Goal: Task Accomplishment & Management: Complete application form

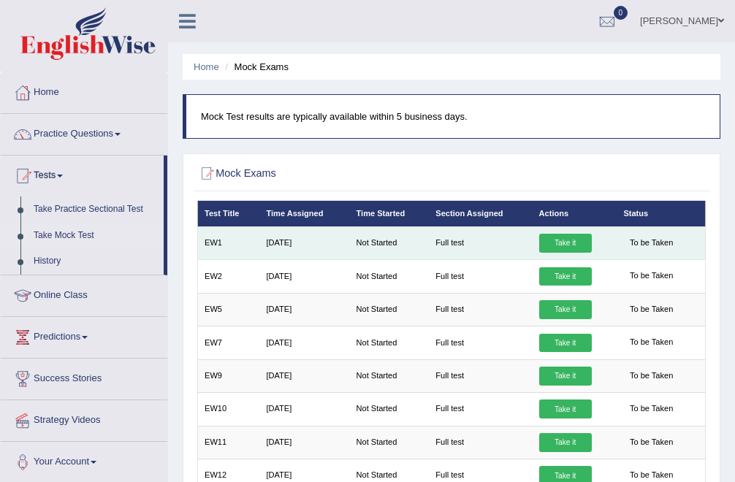
click at [565, 237] on link "Take it" at bounding box center [565, 243] width 53 height 19
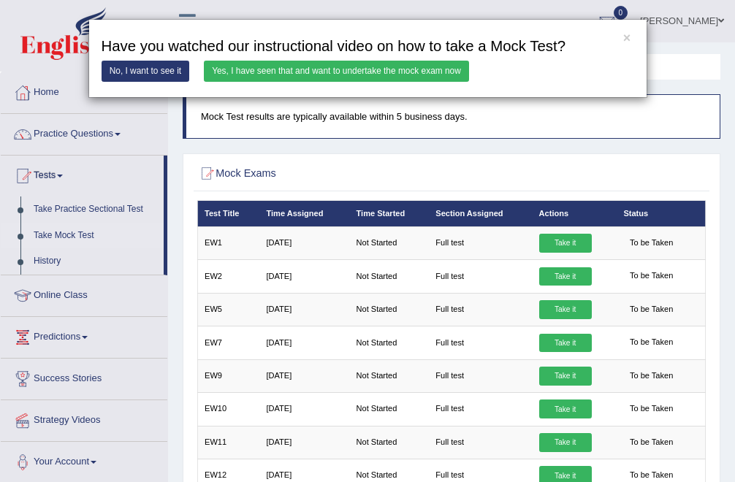
click at [127, 68] on link "No, I want to see it" at bounding box center [146, 71] width 88 height 21
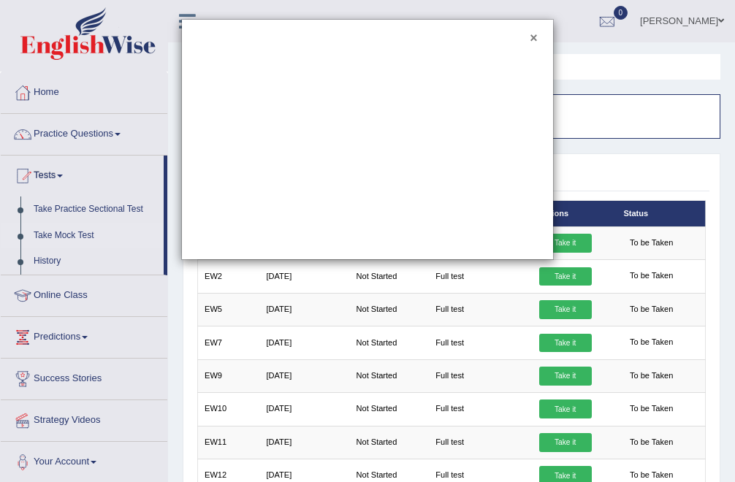
click at [534, 37] on button "×" at bounding box center [532, 38] width 7 height 13
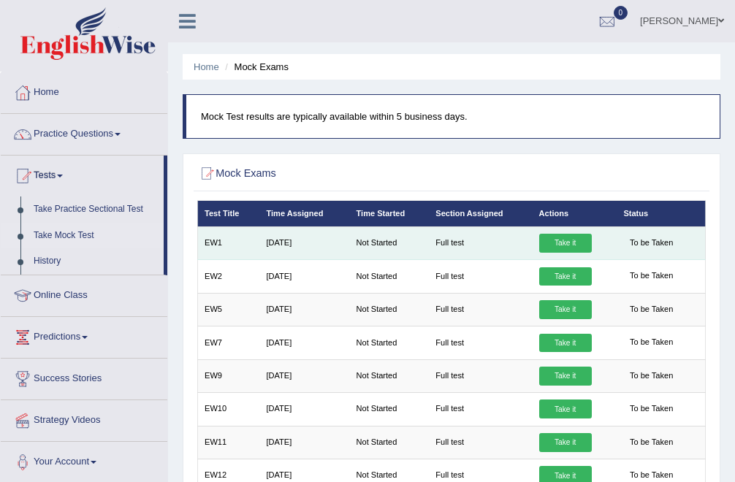
click at [565, 249] on link "Take it" at bounding box center [565, 243] width 53 height 19
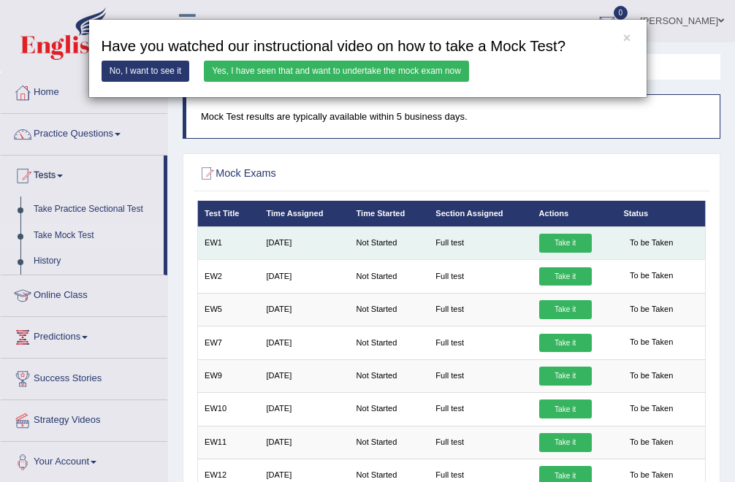
click at [565, 249] on div "× Have you watched our instructional video on how to take a Mock Test? No, I wa…" at bounding box center [367, 241] width 735 height 482
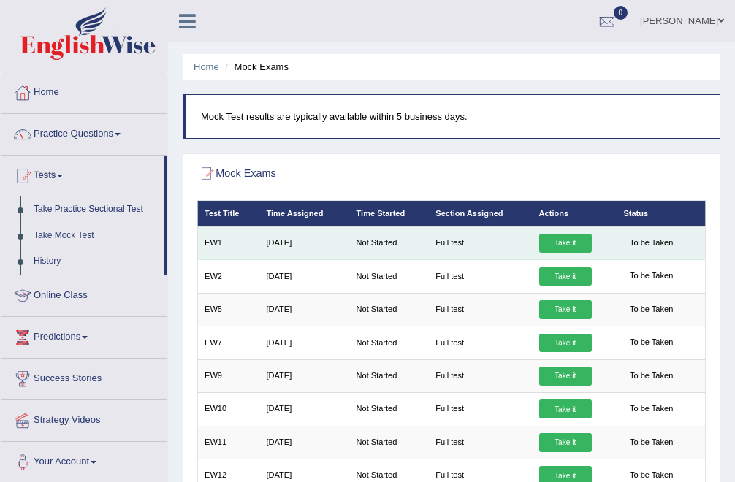
click at [565, 249] on link "Take it" at bounding box center [565, 243] width 53 height 19
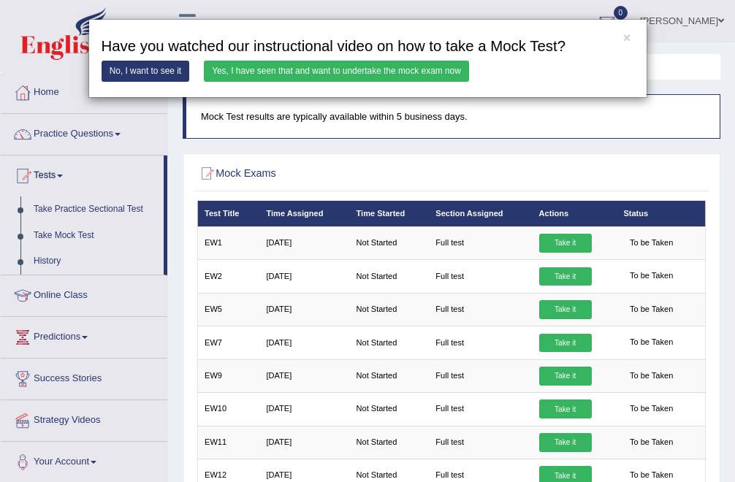
click at [413, 72] on link "Yes, I have seen that and want to undertake the mock exam now" at bounding box center [336, 71] width 265 height 21
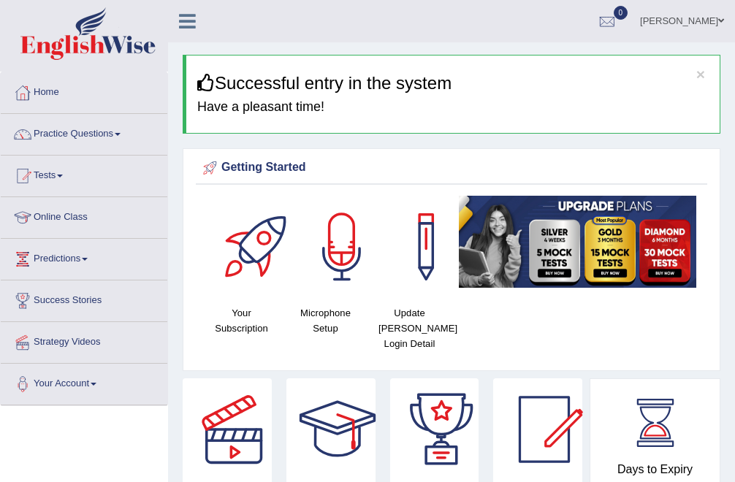
click at [53, 177] on link "Tests" at bounding box center [84, 174] width 166 height 37
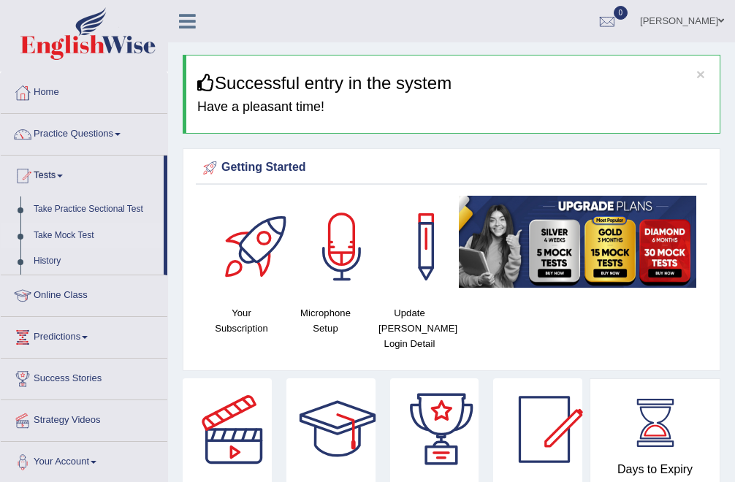
click at [66, 231] on link "Take Mock Test" at bounding box center [95, 236] width 137 height 26
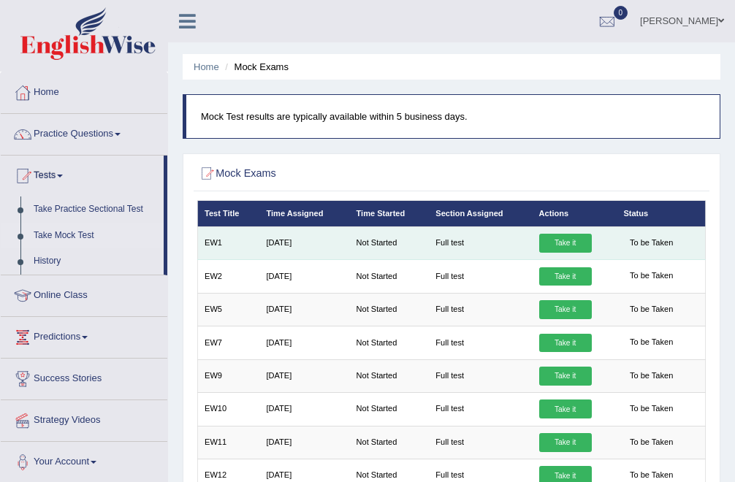
click at [567, 248] on link "Take it" at bounding box center [565, 243] width 53 height 19
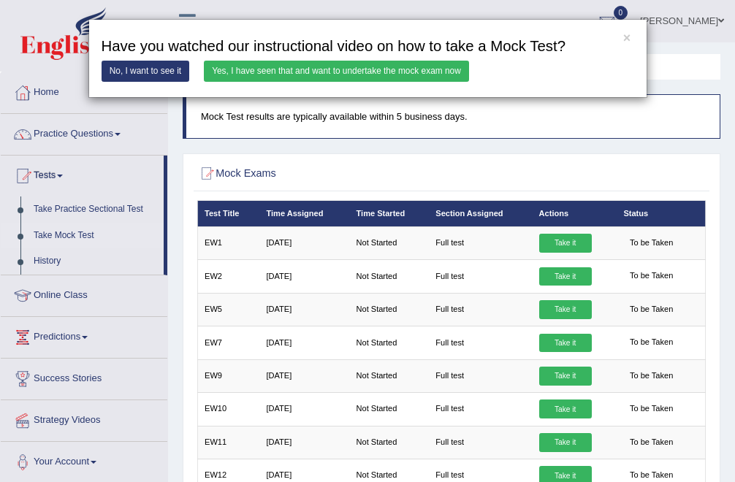
click at [391, 66] on link "Yes, I have seen that and want to undertake the mock exam now" at bounding box center [336, 71] width 265 height 21
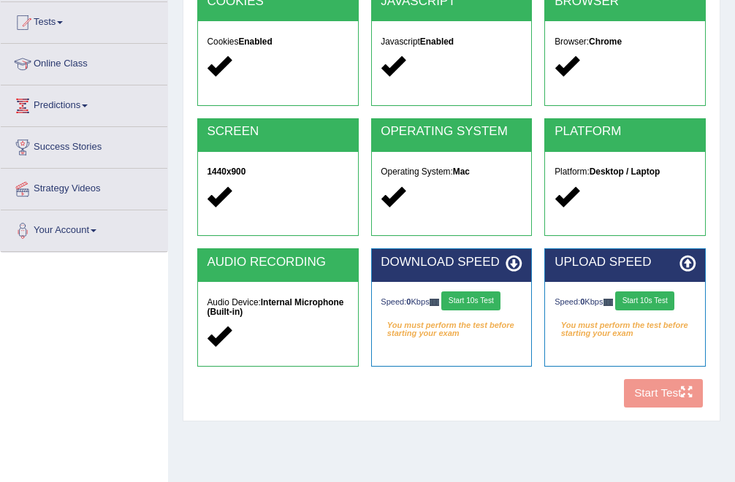
scroll to position [166, 0]
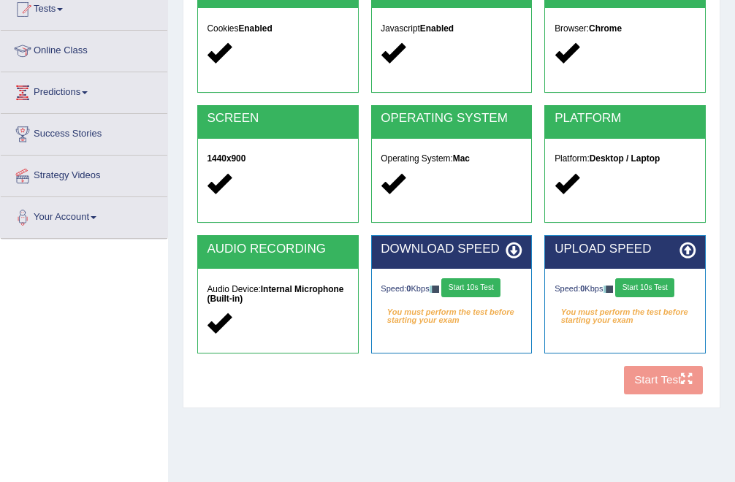
click at [485, 288] on button "Start 10s Test" at bounding box center [470, 287] width 59 height 19
click at [639, 283] on button "Start 10s Test" at bounding box center [644, 287] width 59 height 19
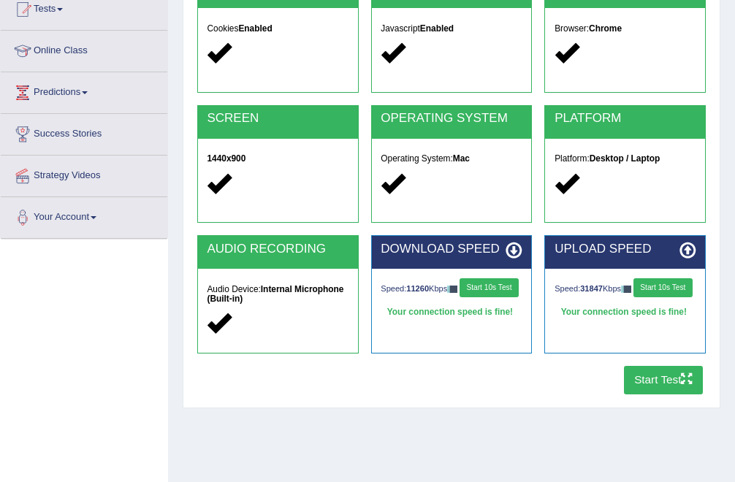
click at [651, 380] on button "Start Test" at bounding box center [664, 380] width 80 height 28
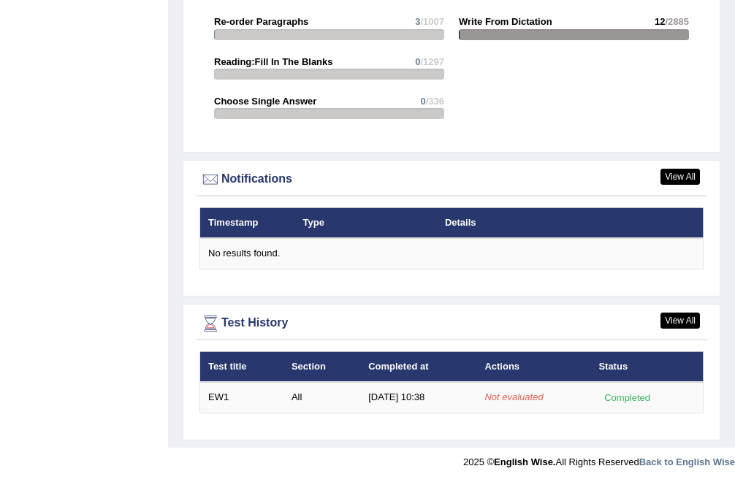
scroll to position [1672, 0]
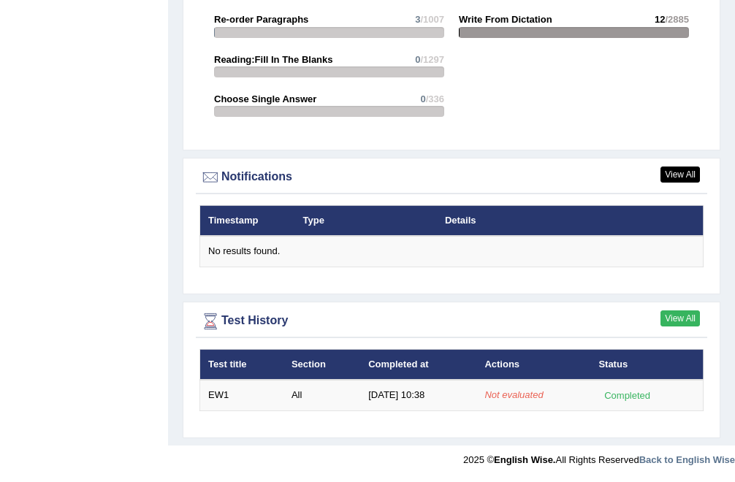
click at [673, 312] on link "View All" at bounding box center [679, 318] width 39 height 16
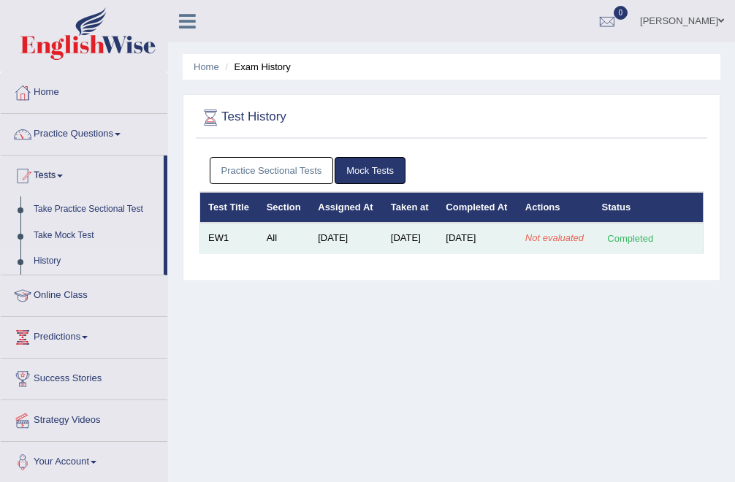
click at [545, 253] on td "Not evaluated" at bounding box center [555, 238] width 77 height 31
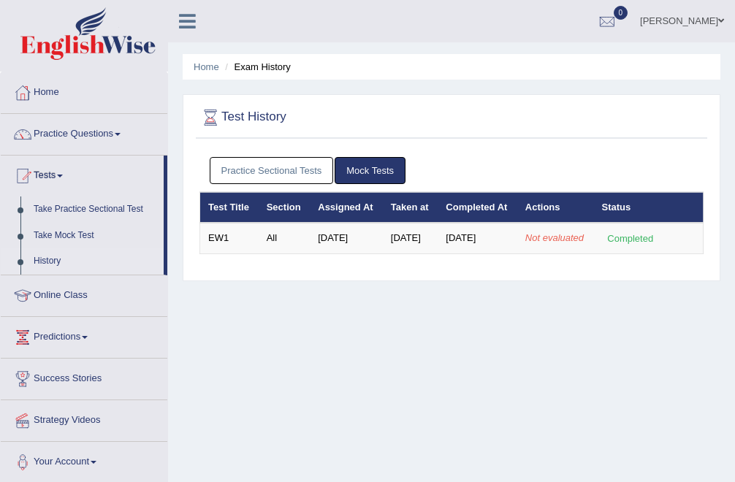
click at [66, 333] on link "Predictions" at bounding box center [84, 335] width 166 height 37
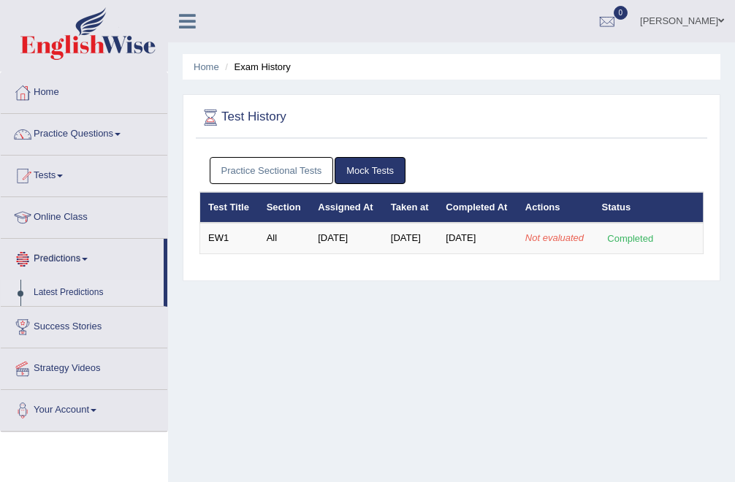
click at [67, 291] on link "Latest Predictions" at bounding box center [95, 293] width 137 height 26
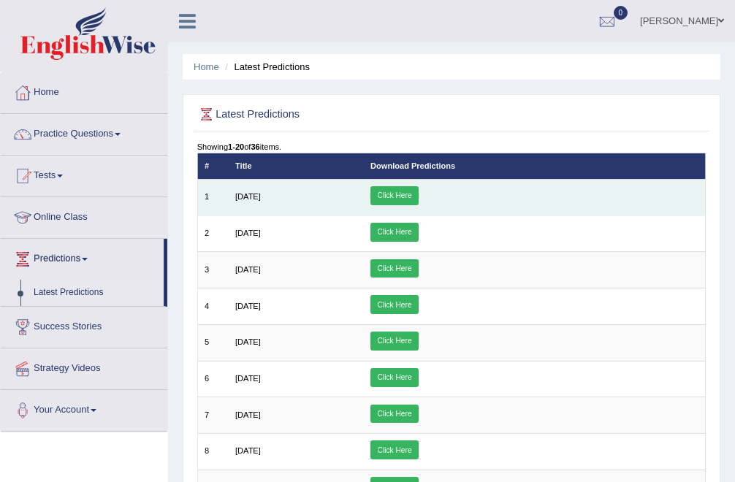
click at [418, 191] on link "Click Here" at bounding box center [394, 195] width 48 height 19
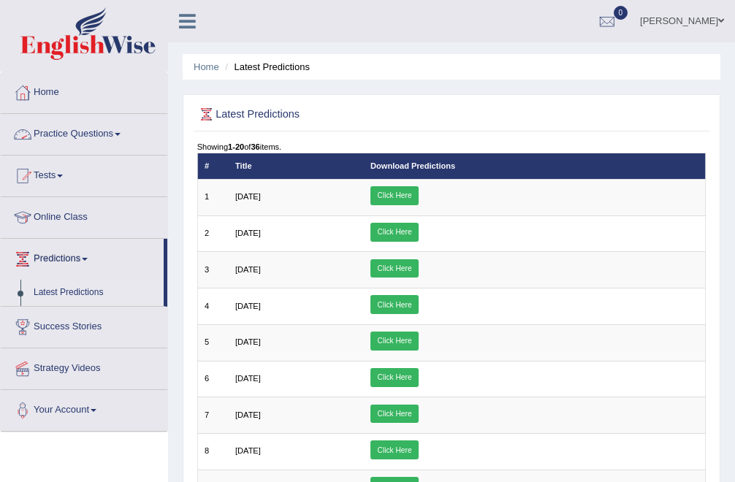
click at [112, 101] on link "Home" at bounding box center [84, 90] width 166 height 37
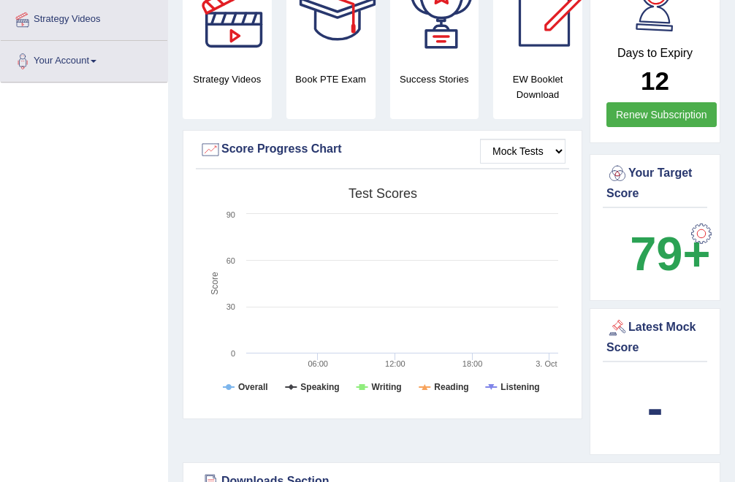
scroll to position [326, 0]
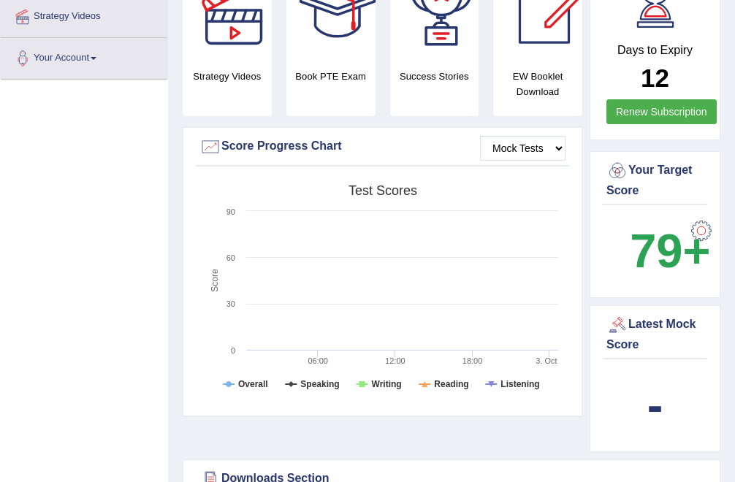
click at [700, 231] on div at bounding box center [700, 230] width 29 height 29
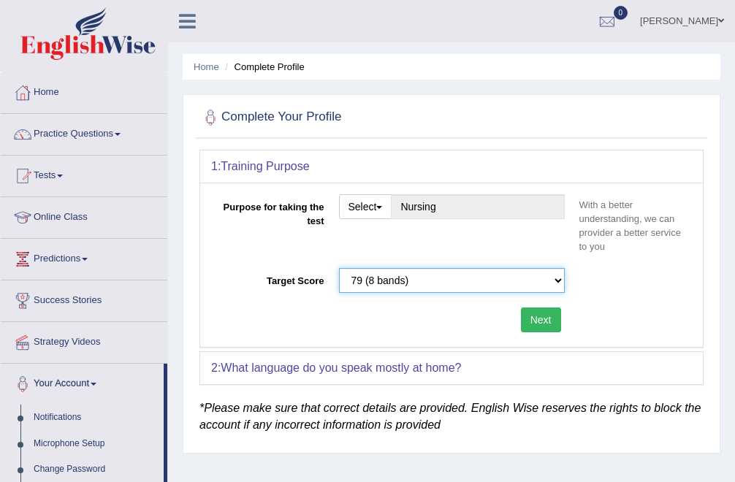
click at [554, 276] on select "Please select the correct value 50 (6 bands) 58 (6.5 bands) 65 (7 bands) 79 (8 …" at bounding box center [452, 280] width 226 height 25
click at [339, 268] on select "Please select the correct value 50 (6 bands) 58 (6.5 bands) 65 (7 bands) 79 (8 …" at bounding box center [452, 280] width 226 height 25
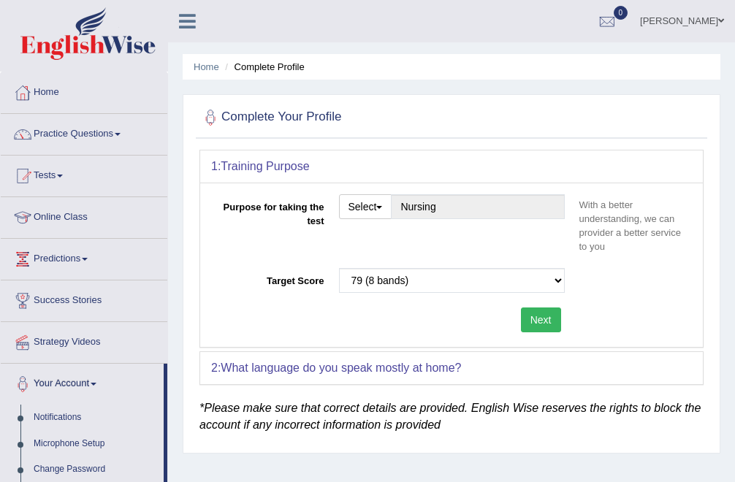
click at [547, 319] on button "Next" at bounding box center [541, 319] width 40 height 25
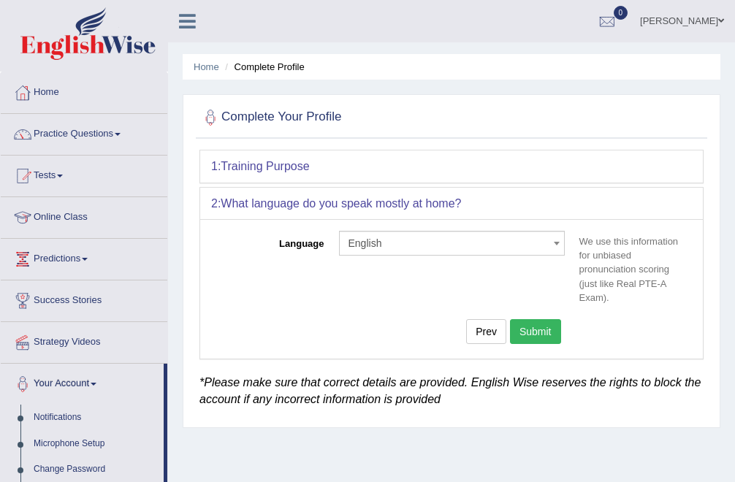
click at [546, 327] on button "Submit" at bounding box center [535, 331] width 51 height 25
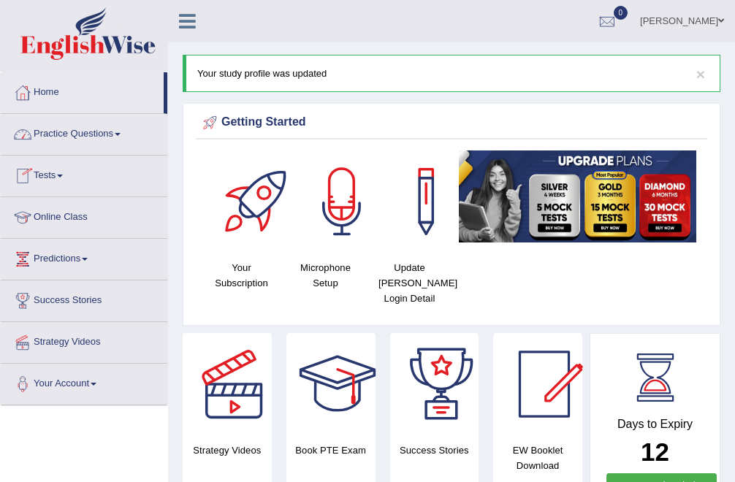
click at [66, 129] on link "Practice Questions" at bounding box center [84, 132] width 166 height 37
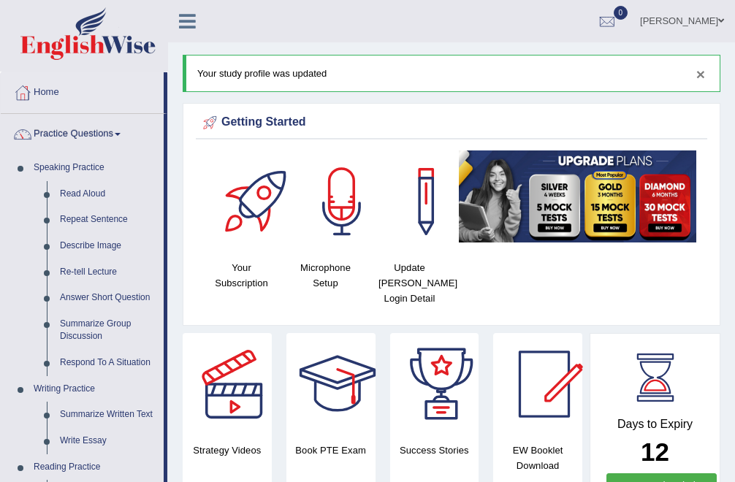
click at [700, 68] on button "×" at bounding box center [700, 73] width 9 height 15
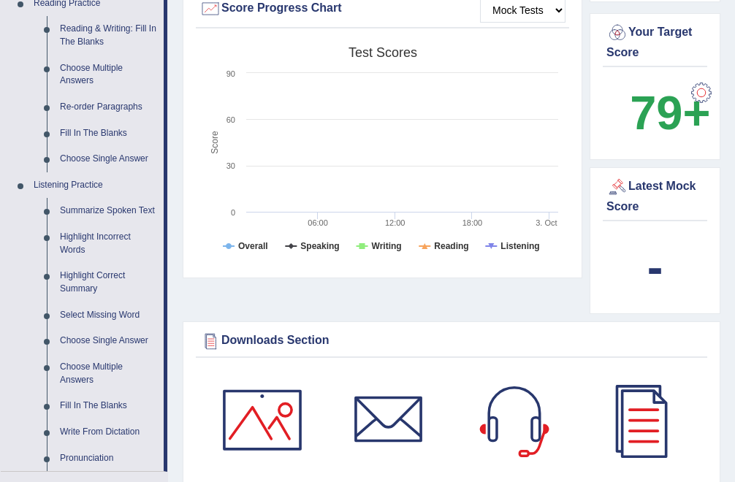
scroll to position [464, 0]
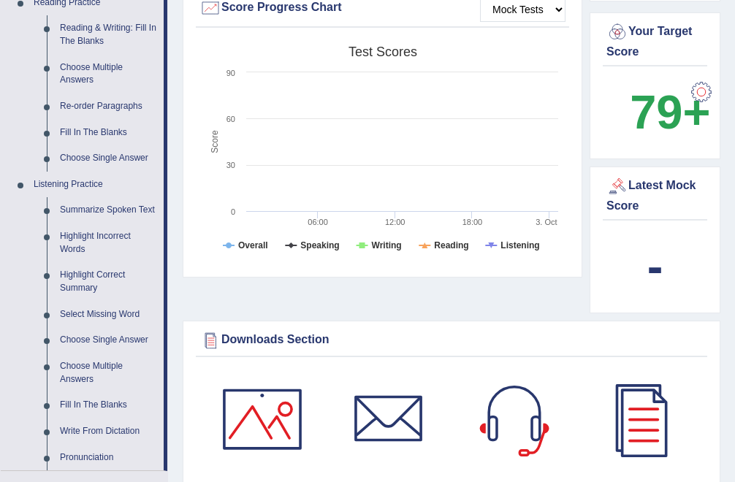
click at [661, 271] on b "-" at bounding box center [655, 266] width 16 height 53
click at [652, 181] on div "Latest Mock Score" at bounding box center [654, 194] width 97 height 39
click at [619, 200] on div "Latest Mock Score" at bounding box center [654, 194] width 97 height 39
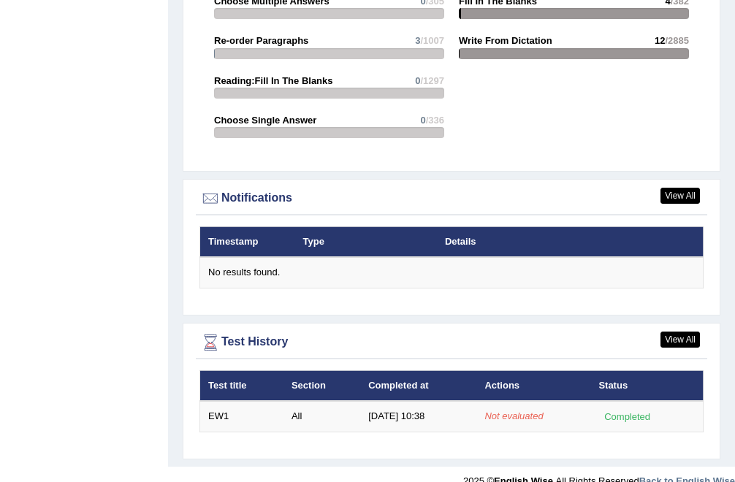
scroll to position [1655, 0]
